Goal: Check status

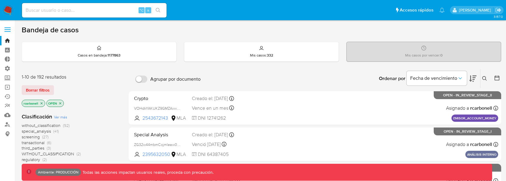
click at [93, 4] on div "⌥ s" at bounding box center [94, 10] width 145 height 14
click at [93, 8] on input at bounding box center [94, 10] width 145 height 8
paste input "jPMLeSFTzXIRPDp9iJPhlr53"
type input "jPMLeSFTzXIRPDp9iJPhlr53"
click at [159, 9] on icon "search-icon" at bounding box center [158, 10] width 5 height 5
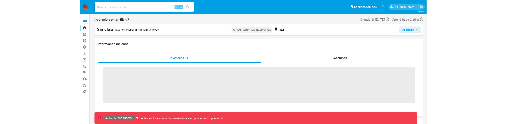
scroll to position [269, 0]
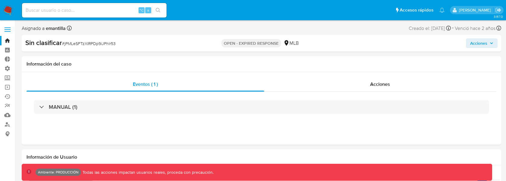
select select "10"
click at [347, 80] on div "Acciones" at bounding box center [380, 84] width 233 height 14
